Goal: Task Accomplishment & Management: Manage account settings

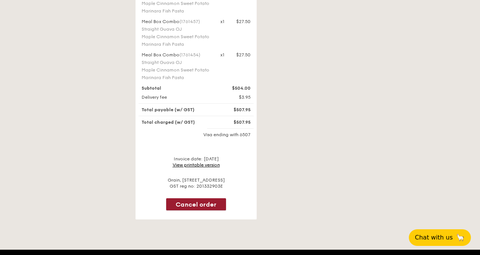
click at [193, 198] on button "Cancel order" at bounding box center [196, 204] width 60 height 12
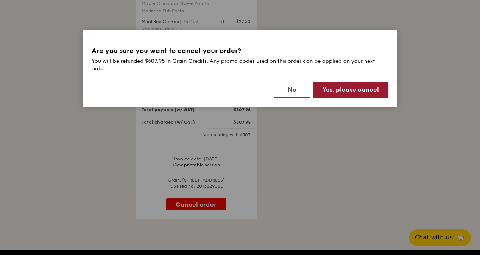
click at [329, 90] on button "Yes, please cancel" at bounding box center [350, 90] width 75 height 16
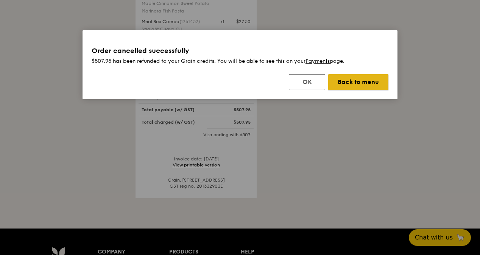
click at [349, 82] on button "Back to menu" at bounding box center [358, 82] width 60 height 16
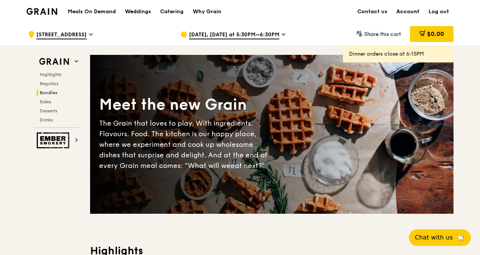
click at [410, 11] on link "Account" at bounding box center [407, 11] width 32 height 23
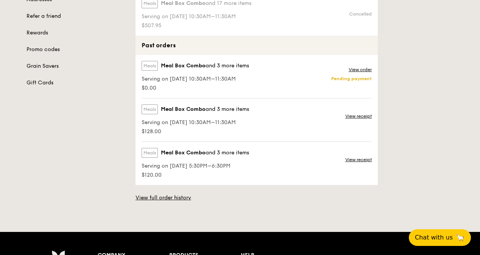
scroll to position [151, 0]
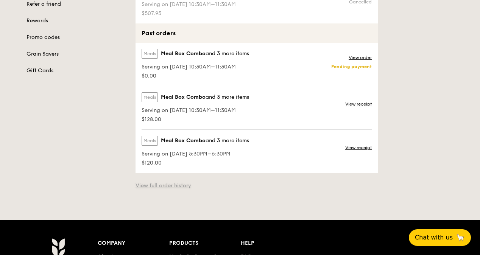
click at [170, 185] on link "View full order history" at bounding box center [163, 186] width 56 height 8
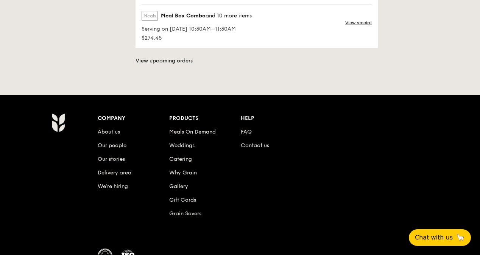
scroll to position [265, 0]
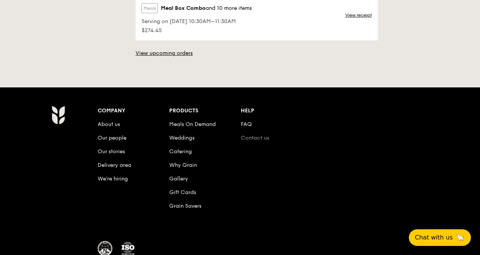
click at [253, 135] on link "Contact us" at bounding box center [255, 138] width 28 height 6
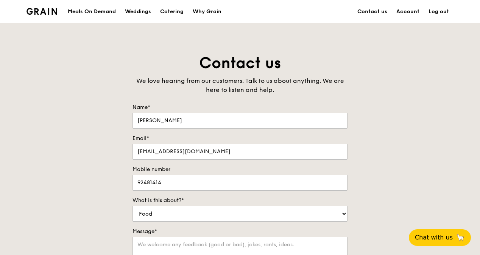
click at [99, 11] on div "Meals On Demand" at bounding box center [92, 11] width 48 height 23
